Goal: Task Accomplishment & Management: Manage account settings

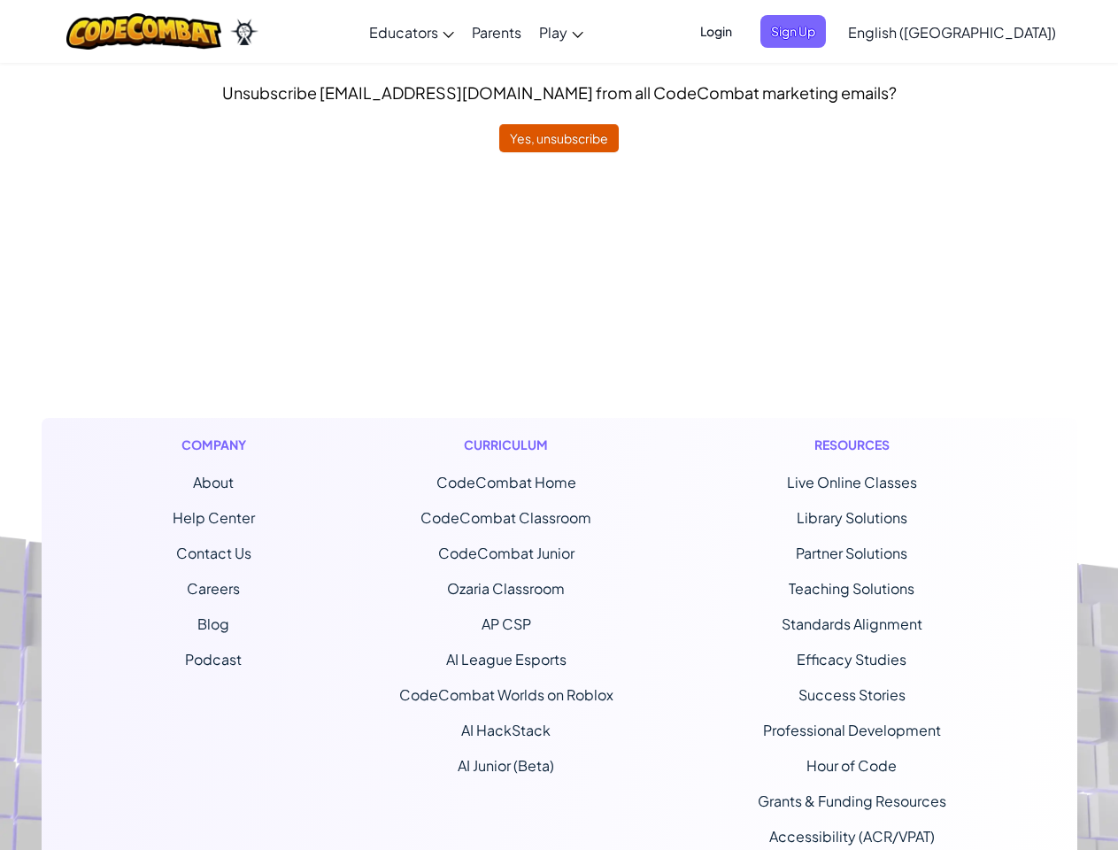
click at [559, 425] on div "Curriculum CodeCombat Home CodeCombat Classroom CodeCombat Junior Ozaria Classr…" at bounding box center [506, 657] width 241 height 479
click at [743, 31] on span "Login" at bounding box center [716, 31] width 53 height 33
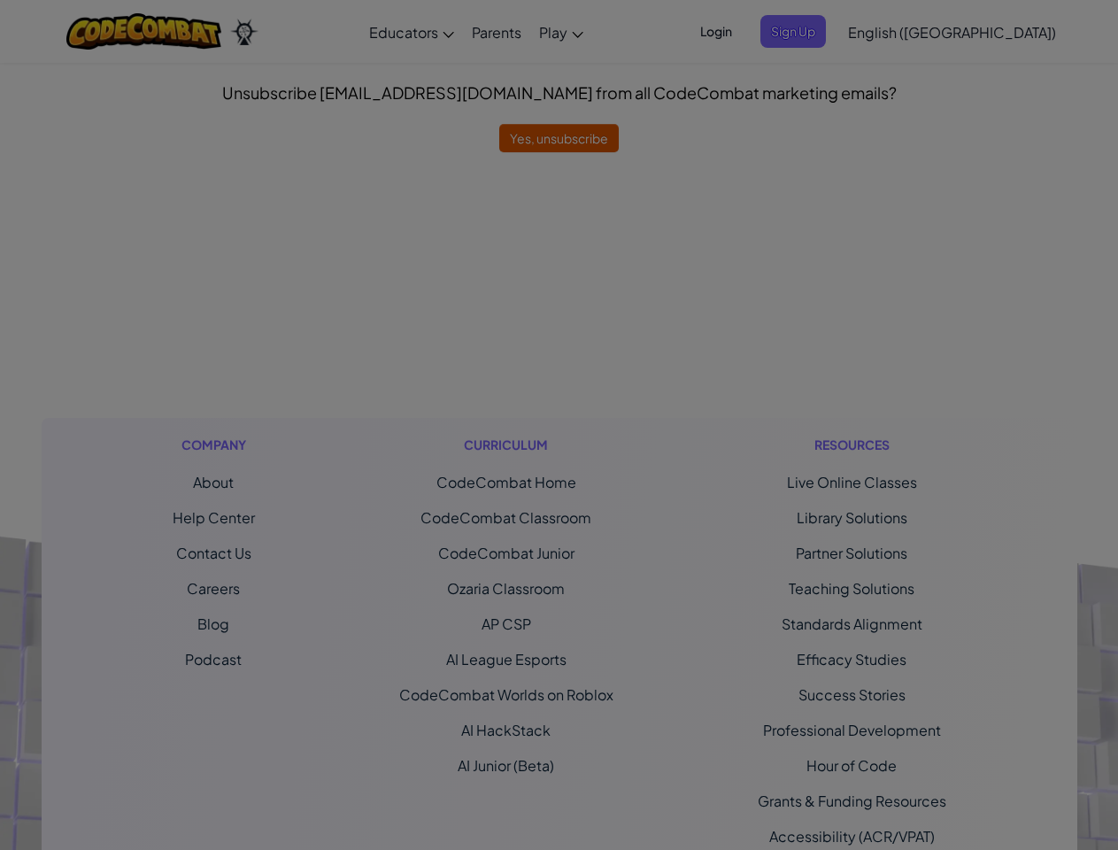
click at [823, 31] on div "Sign Into [DOMAIN_NAME] ClassLink or Unknown Error Email or Username : Password…" at bounding box center [559, 425] width 1118 height 850
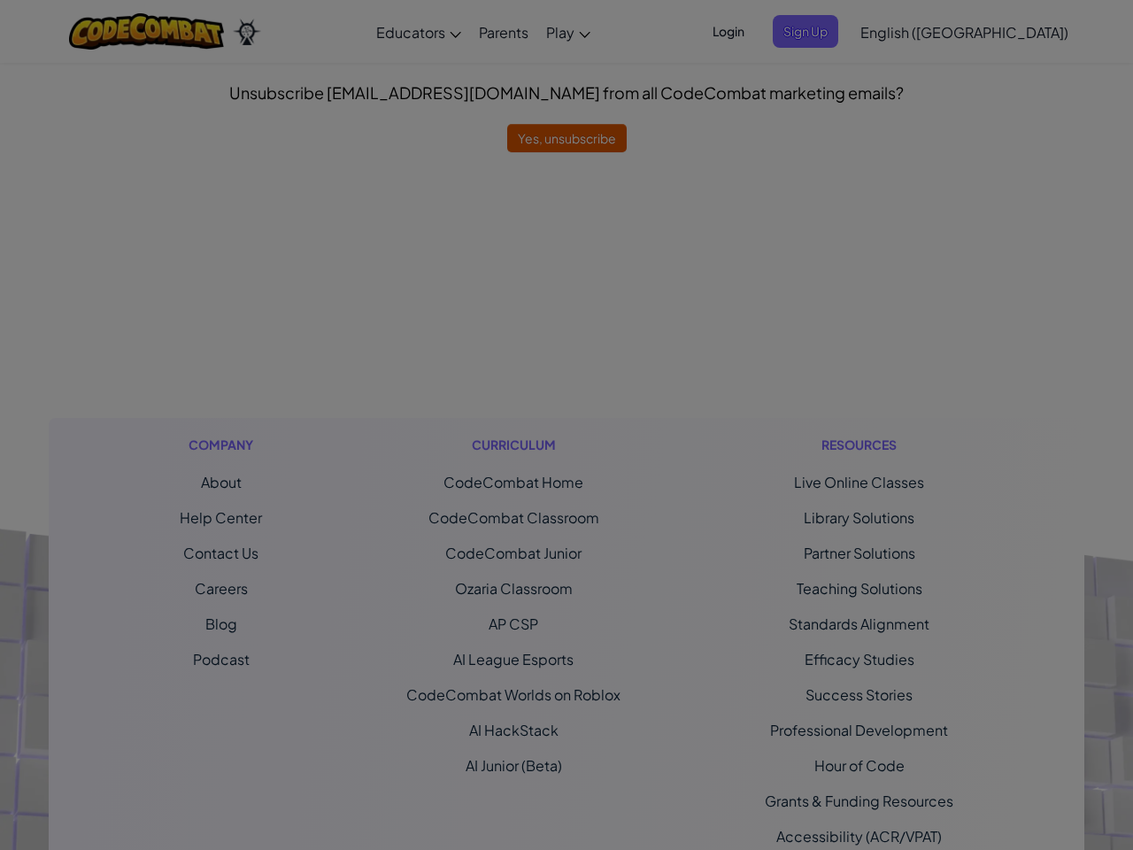
click at [901, 31] on div "Sign Into [DOMAIN_NAME] ClassLink or Unknown Error Email or Username : Password…" at bounding box center [566, 425] width 1133 height 850
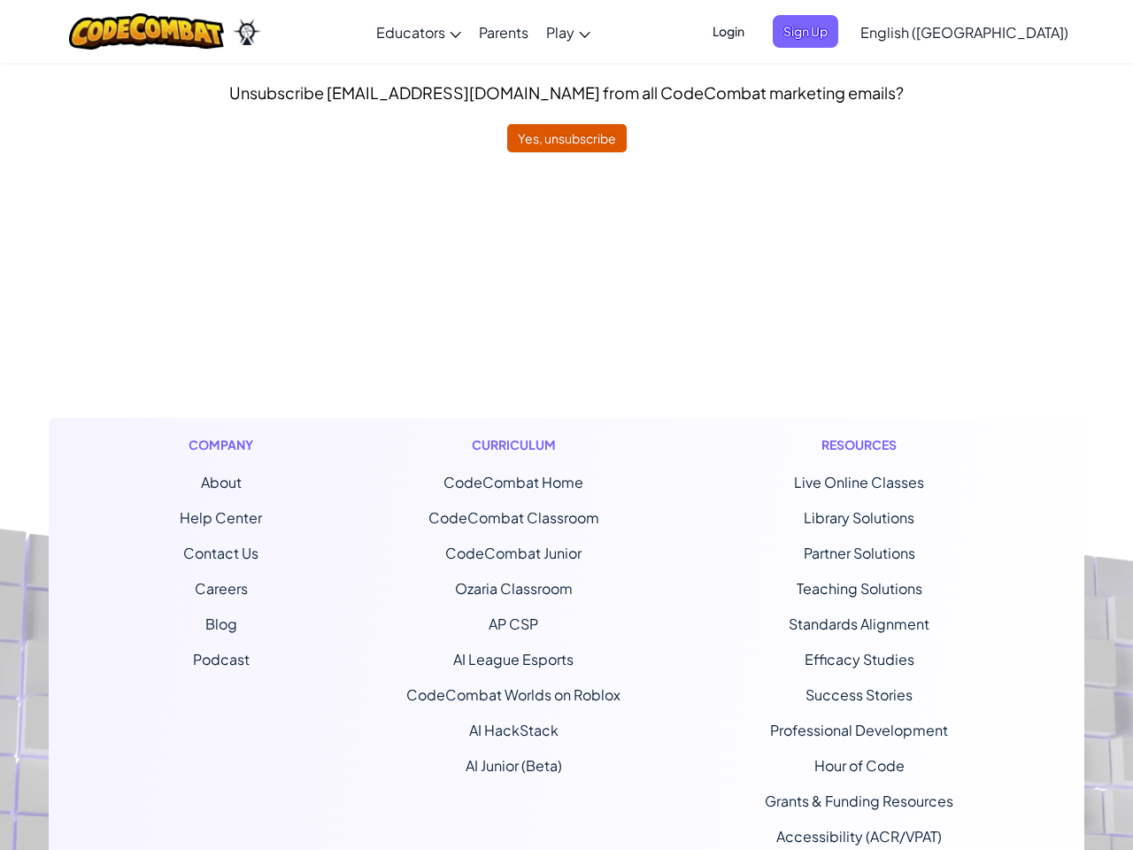
click at [996, 32] on span "English ([GEOGRAPHIC_DATA])" at bounding box center [964, 32] width 208 height 19
click at [559, 501] on ul "CodeCombat Home CodeCombat Classroom CodeCombat Junior Ozaria Classroom AP CSP …" at bounding box center [513, 624] width 214 height 304
